Goal: Task Accomplishment & Management: Use online tool/utility

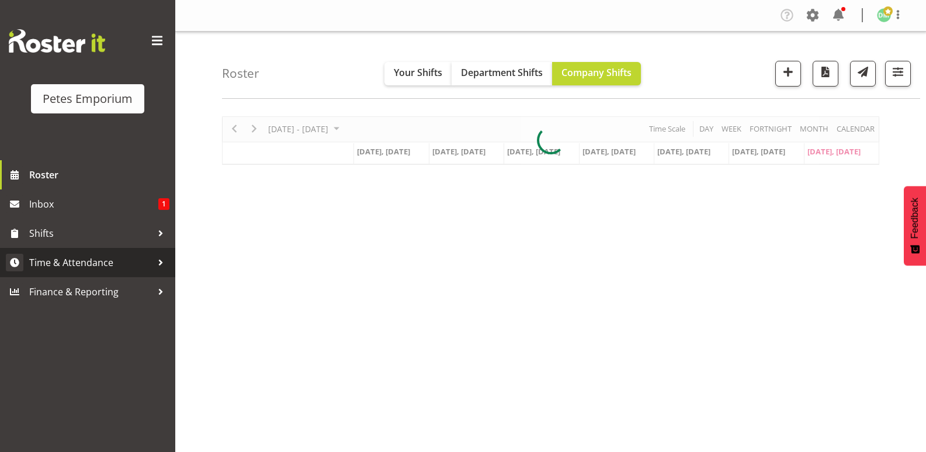
click at [104, 253] on link "Time & Attendance" at bounding box center [87, 262] width 175 height 29
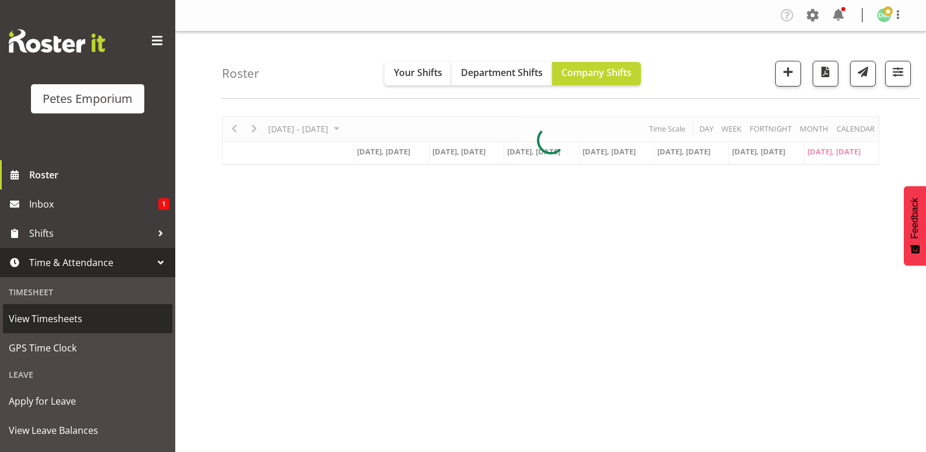
click at [69, 318] on span "View Timesheets" at bounding box center [88, 319] width 158 height 18
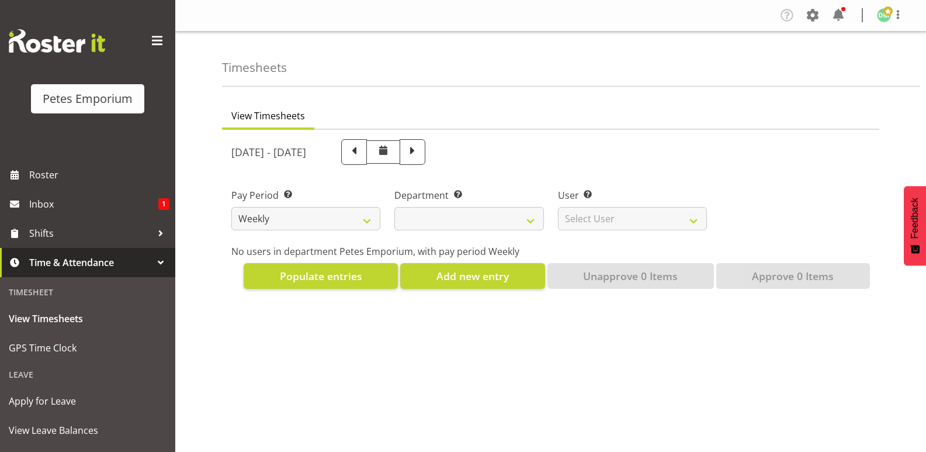
select select
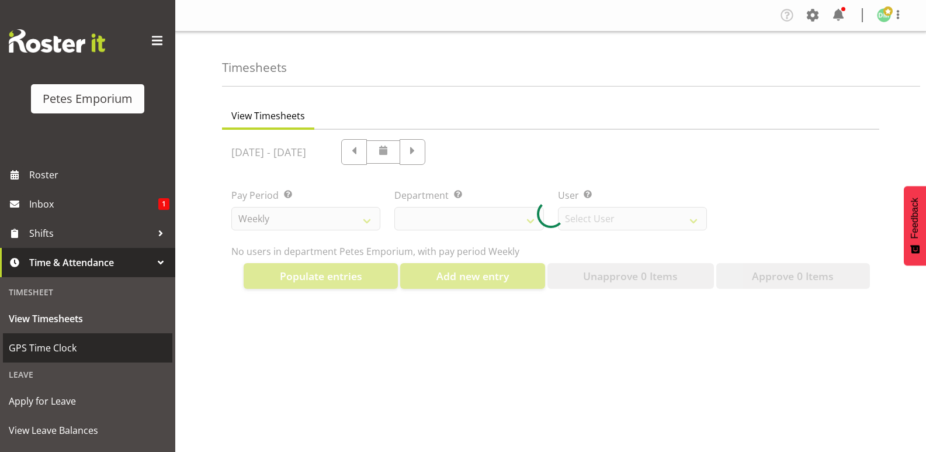
click at [54, 338] on link "GPS Time Clock" at bounding box center [87, 347] width 169 height 29
select select "11345"
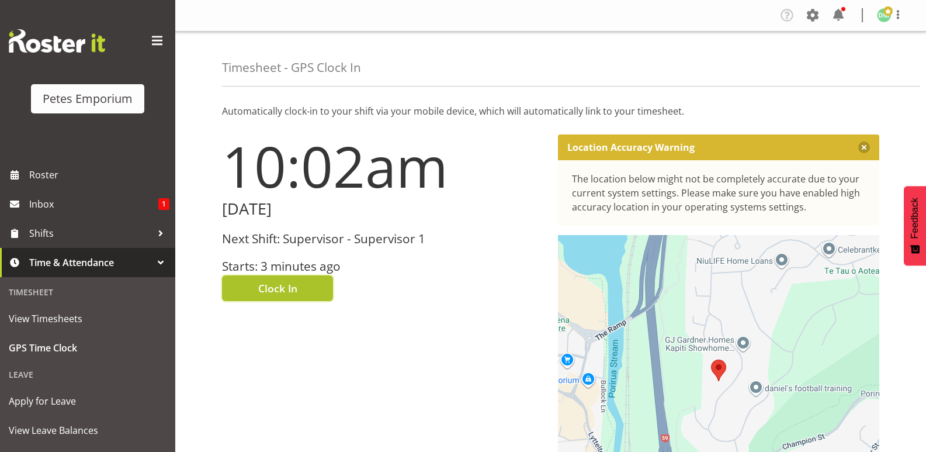
click at [302, 281] on button "Clock In" at bounding box center [277, 288] width 111 height 26
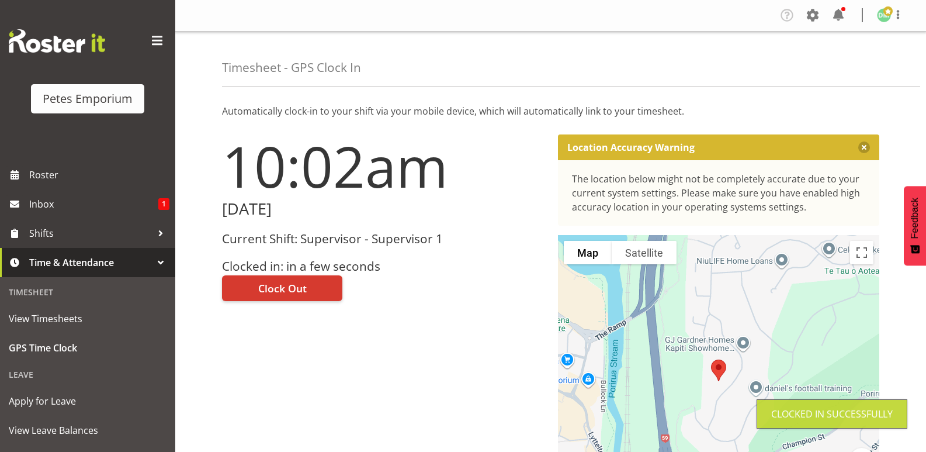
click at [882, 11] on img at bounding box center [884, 15] width 14 height 14
click at [839, 58] on link "Log Out" at bounding box center [849, 61] width 112 height 21
